Goal: Manage account settings

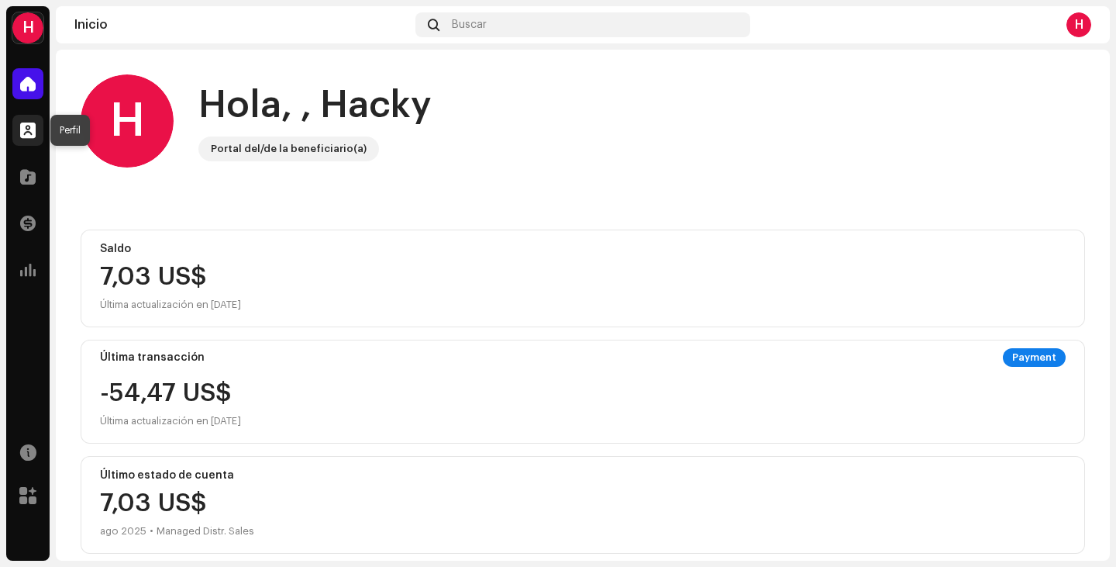
click at [28, 136] on span at bounding box center [28, 130] width 16 height 12
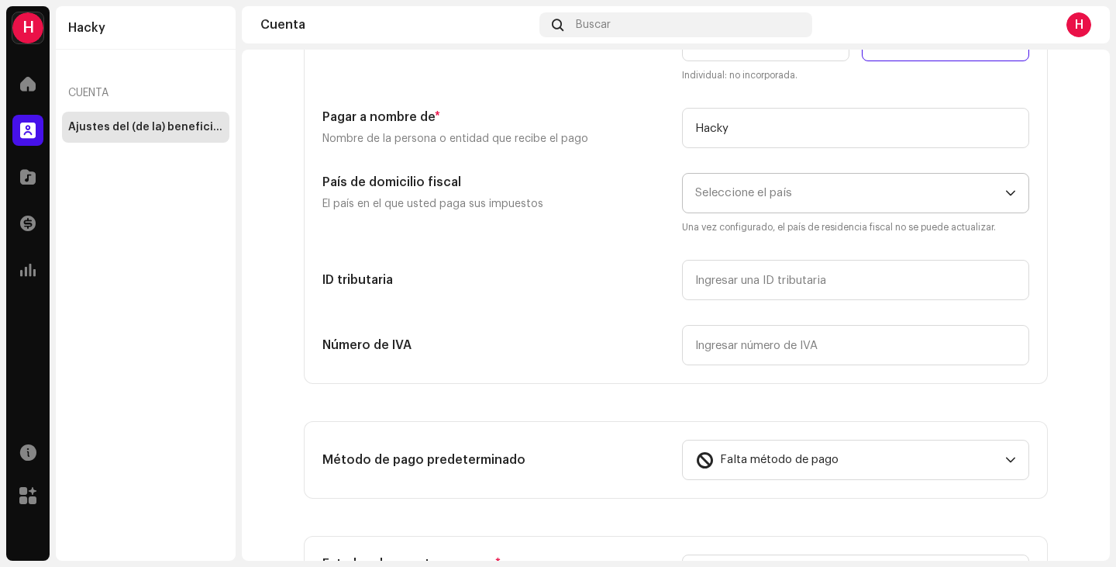
scroll to position [233, 0]
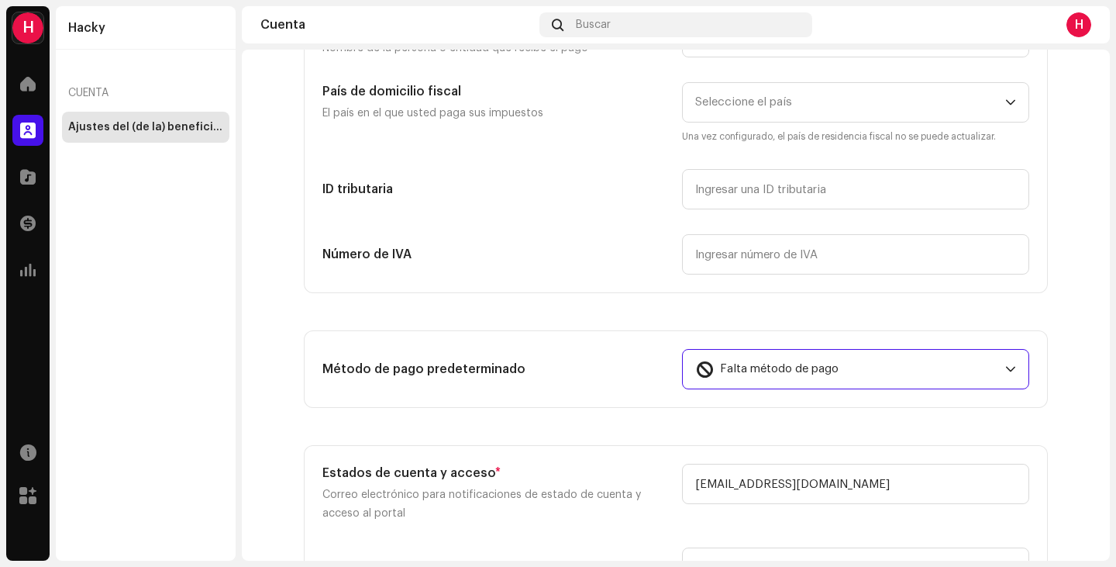
click at [961, 372] on div "Falta método de pago" at bounding box center [847, 369] width 304 height 39
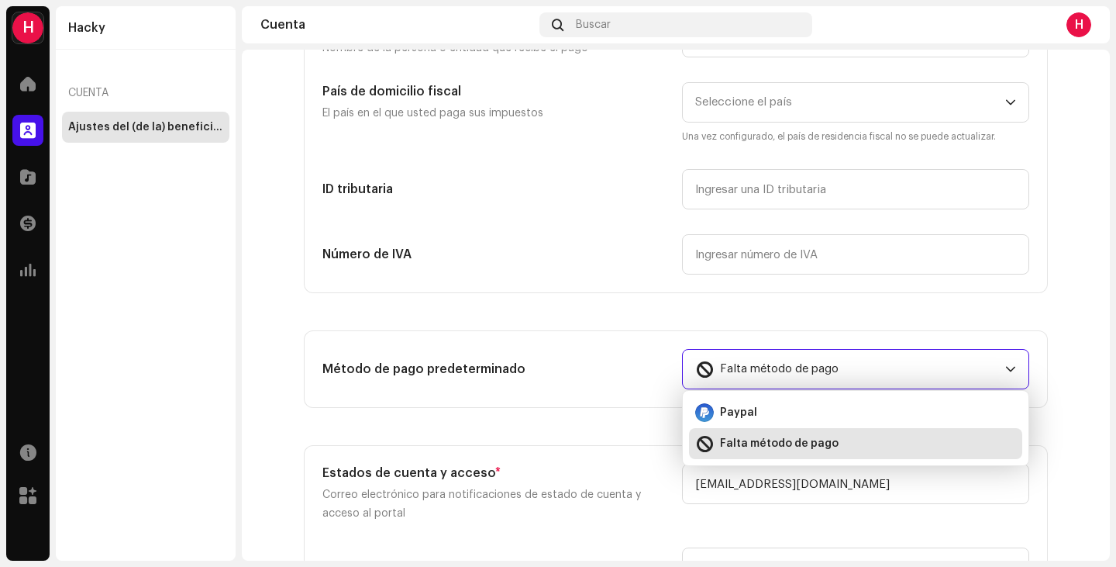
click at [612, 409] on section "Tipo Empresa Individual Individual: no incorporada. Pagar a nombre de * Nombre …" at bounding box center [676, 258] width 744 height 696
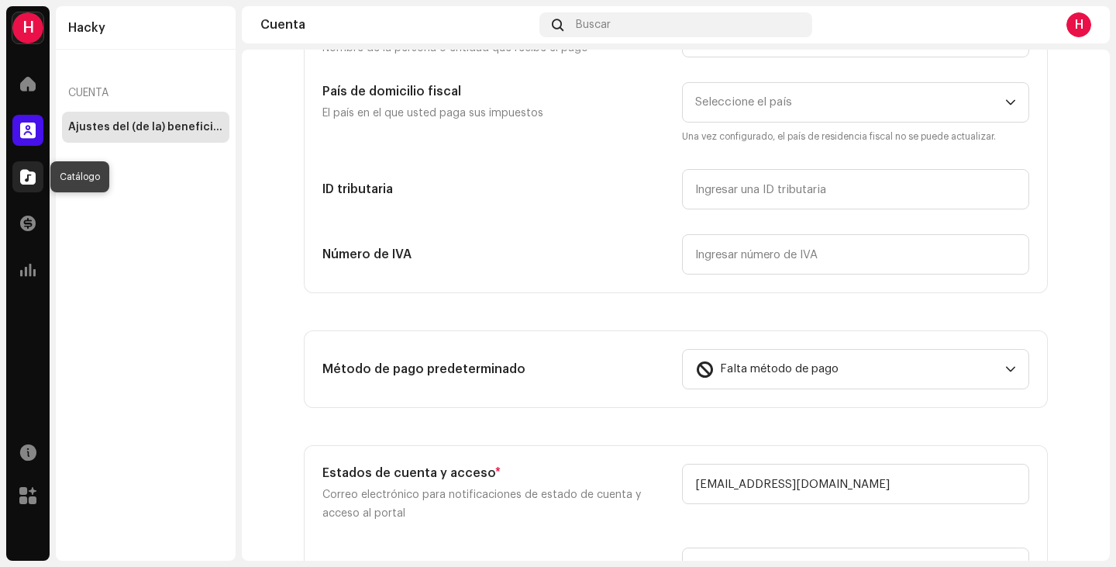
click at [25, 174] on span at bounding box center [28, 177] width 16 height 12
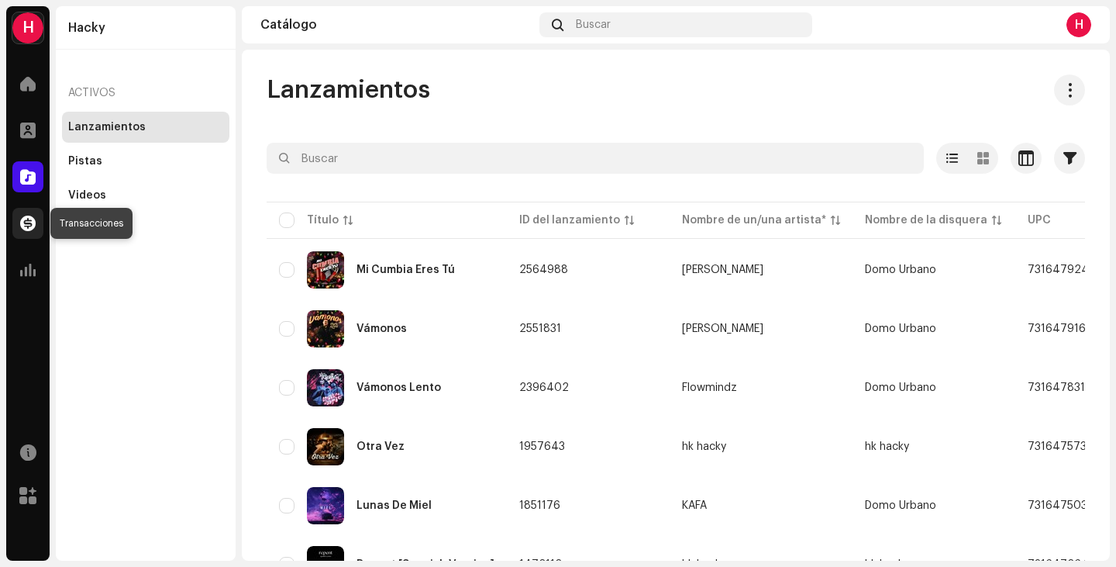
click at [27, 234] on div at bounding box center [27, 223] width 31 height 31
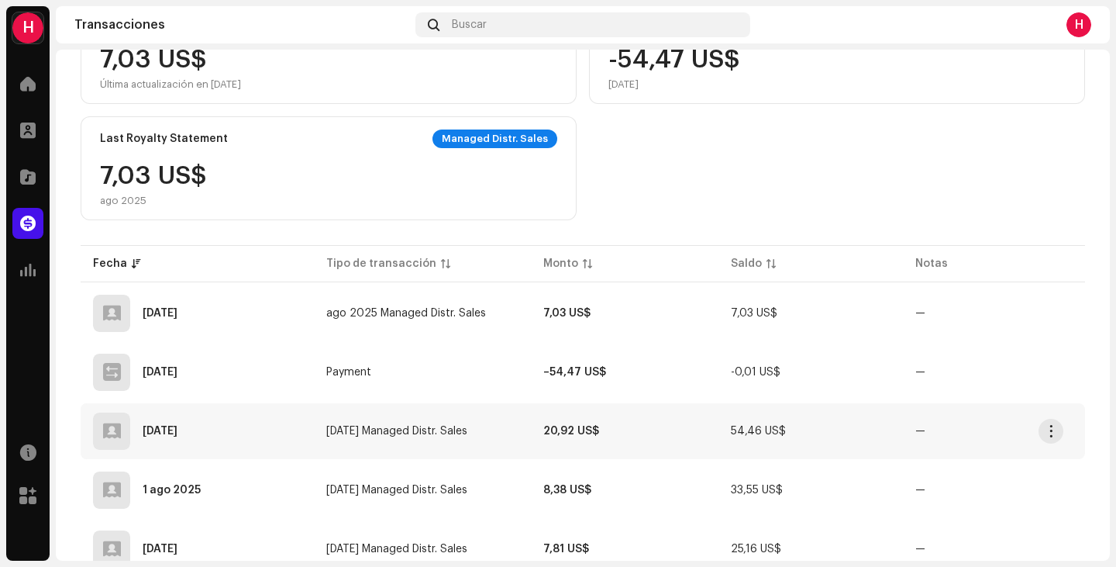
scroll to position [233, 0]
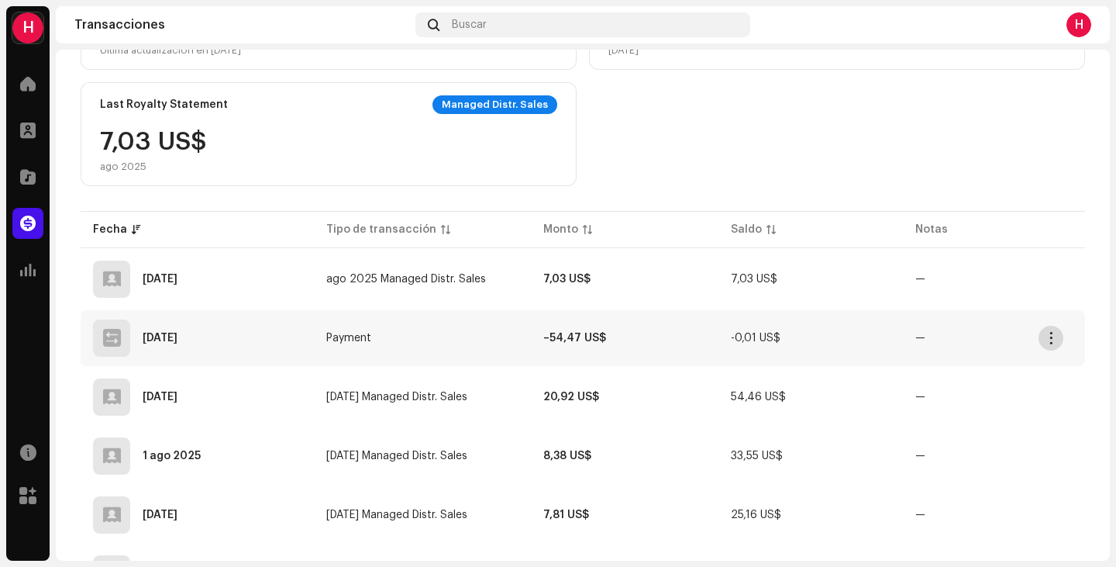
click at [1051, 336] on span "button" at bounding box center [1052, 338] width 12 height 12
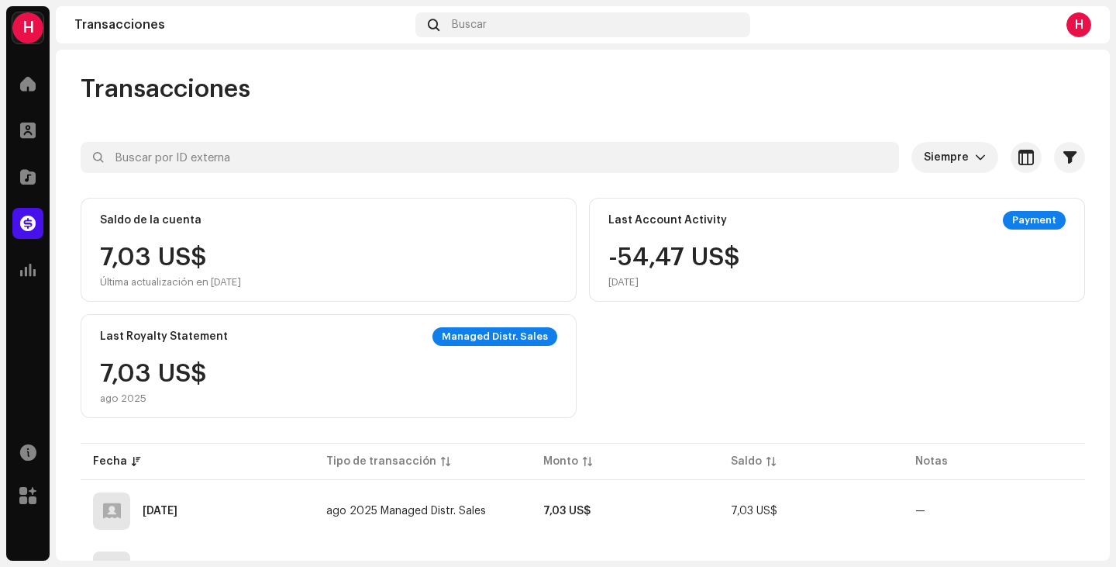
scroll to position [0, 0]
click at [29, 271] on span at bounding box center [28, 270] width 16 height 12
